Goal: Task Accomplishment & Management: Use online tool/utility

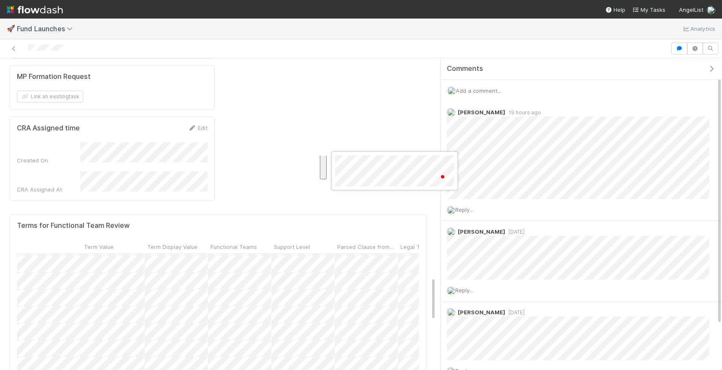
click at [356, 277] on div at bounding box center [361, 185] width 722 height 370
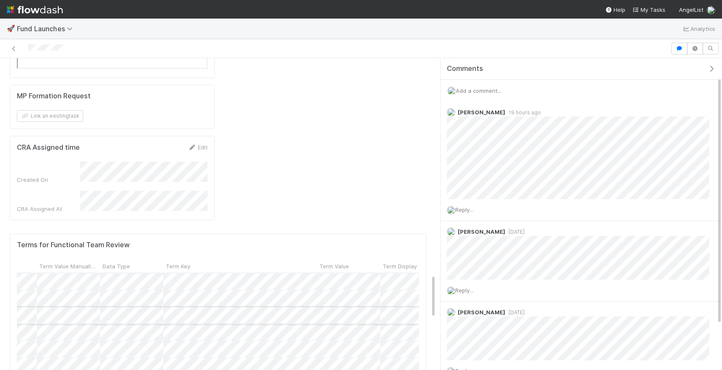
scroll to position [0, 189]
click at [429, 94] on div at bounding box center [361, 185] width 722 height 370
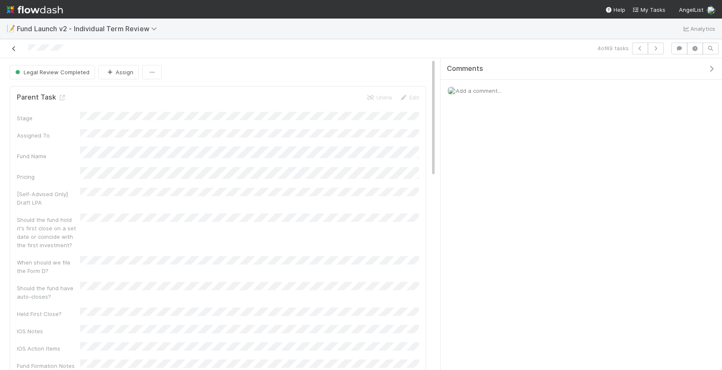
click at [16, 46] on icon at bounding box center [14, 48] width 8 height 5
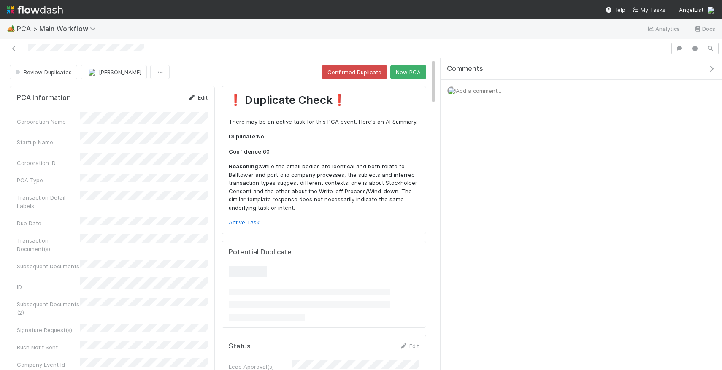
click at [200, 96] on link "Edit" at bounding box center [198, 97] width 20 height 7
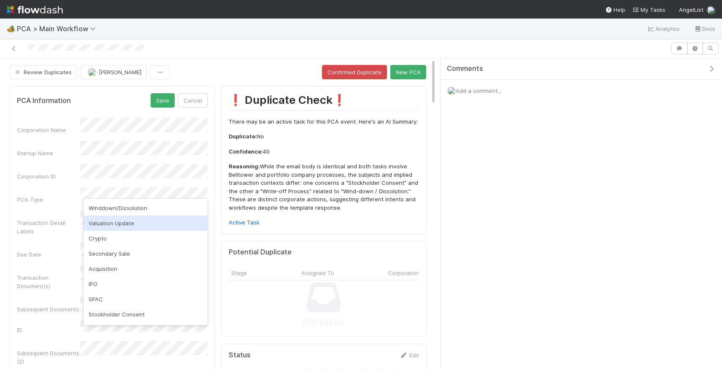
click at [117, 226] on div "Valuation Update" at bounding box center [146, 223] width 124 height 15
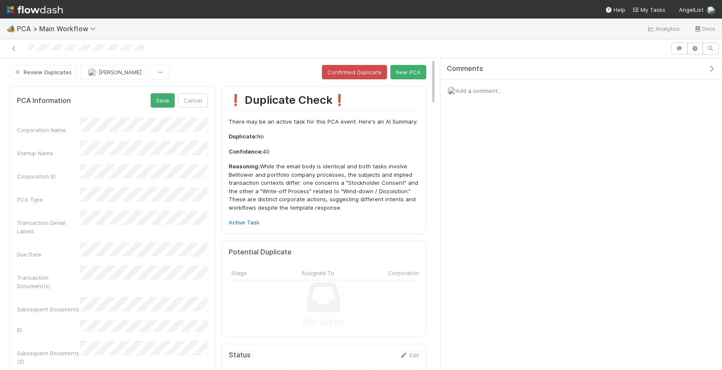
click at [70, 219] on div "Transaction Detail Labels" at bounding box center [48, 227] width 63 height 17
click at [160, 103] on button "Save" at bounding box center [163, 100] width 24 height 14
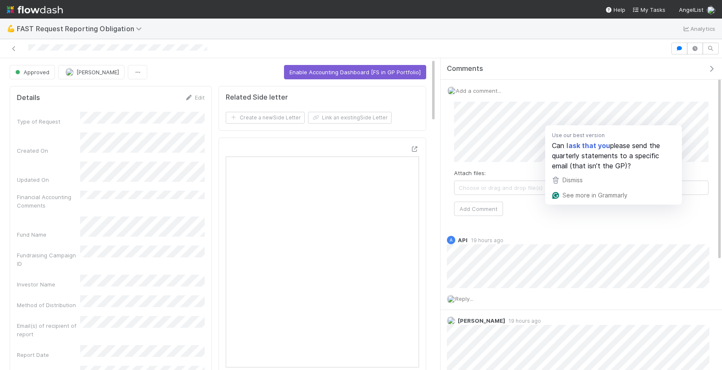
click at [581, 126] on div "Use our best version Can I ask that you please send the quarterly statements to…" at bounding box center [613, 148] width 137 height 47
